Goal: Navigation & Orientation: Find specific page/section

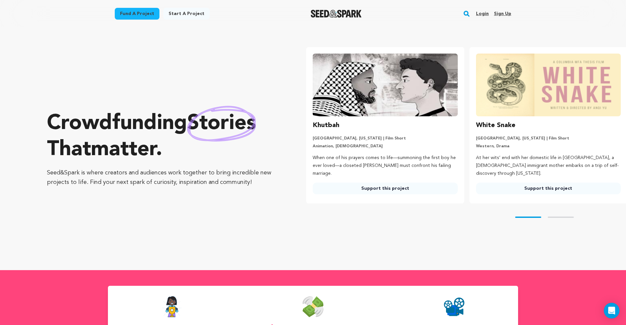
click at [486, 16] on link "Login" at bounding box center [482, 13] width 13 height 10
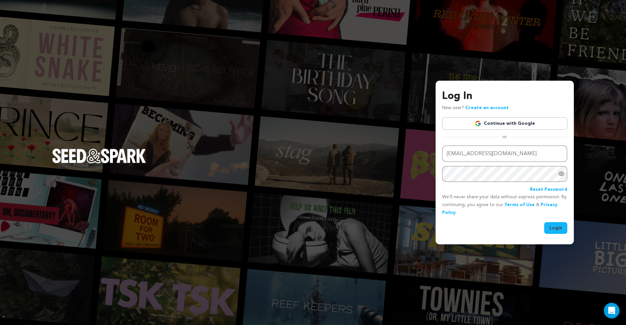
click at [532, 127] on link "Continue with Google" at bounding box center [504, 123] width 125 height 12
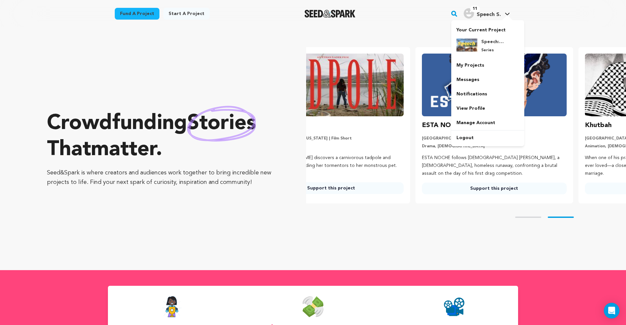
click at [490, 11] on h4 "Speech S." at bounding box center [489, 15] width 24 height 8
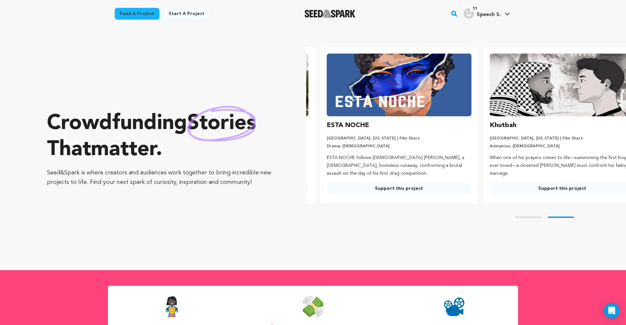
scroll to position [0, 160]
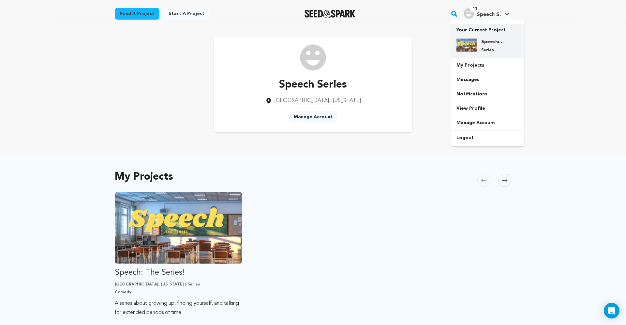
click at [487, 43] on h4 "Speech: The Series!" at bounding box center [493, 41] width 23 height 7
